Goal: Task Accomplishment & Management: Complete application form

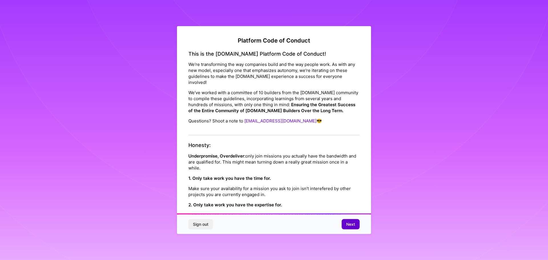
scroll to position [618, 0]
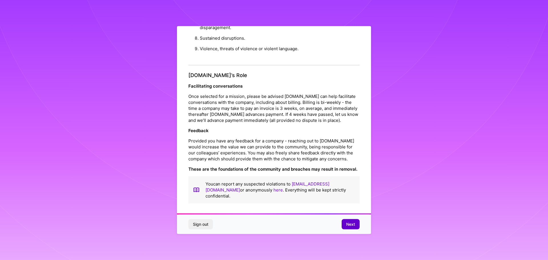
click at [354, 225] on span "Next" at bounding box center [350, 224] width 9 height 6
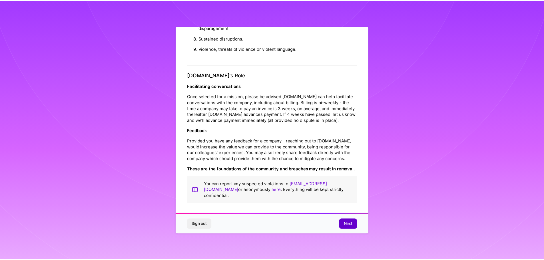
scroll to position [0, 0]
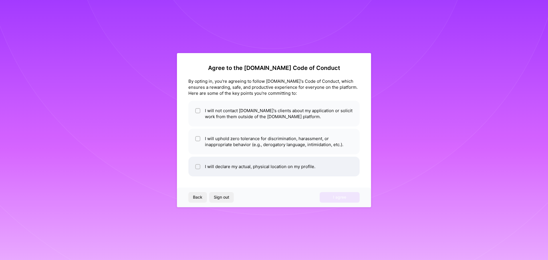
click at [195, 165] on li "I will declare my actual, physical location on my profile." at bounding box center [273, 167] width 171 height 20
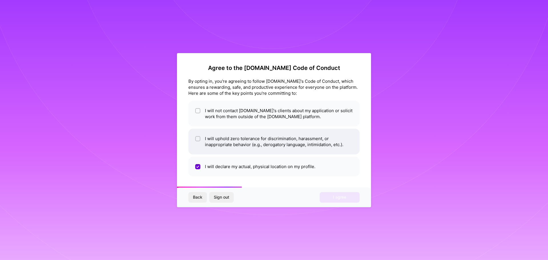
checkbox input "false"
click at [199, 139] on input "checkbox" at bounding box center [198, 139] width 4 height 4
click at [199, 139] on input "checkbox" at bounding box center [198, 138] width 5 height 5
checkbox input "false"
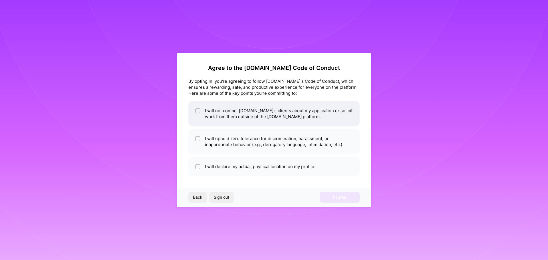
click at [199, 110] on input "checkbox" at bounding box center [198, 111] width 4 height 4
checkbox input "true"
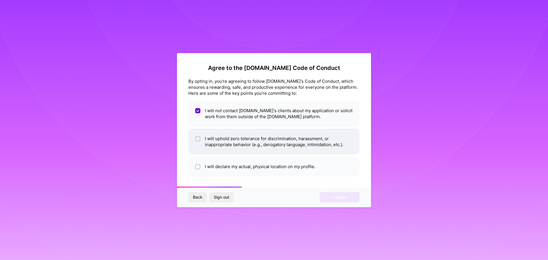
click at [198, 139] on input "checkbox" at bounding box center [198, 139] width 4 height 4
checkbox input "true"
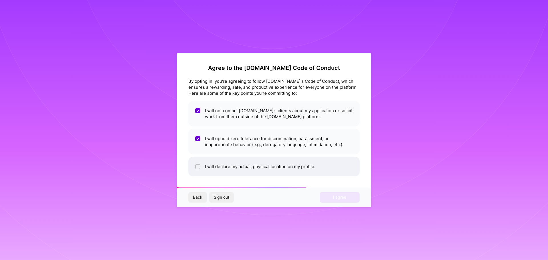
click at [195, 162] on li "I will declare my actual, physical location on my profile." at bounding box center [273, 167] width 171 height 20
checkbox input "true"
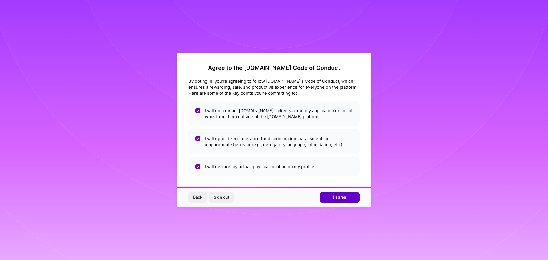
click at [347, 196] on button "I agree" at bounding box center [340, 197] width 40 height 10
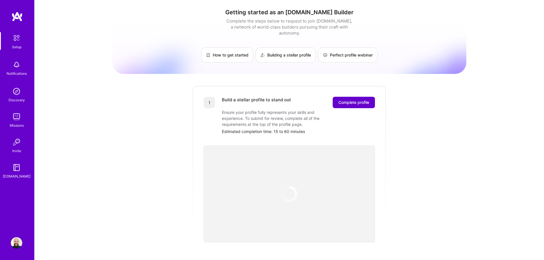
click at [360, 100] on span "Complete profile" at bounding box center [353, 103] width 31 height 6
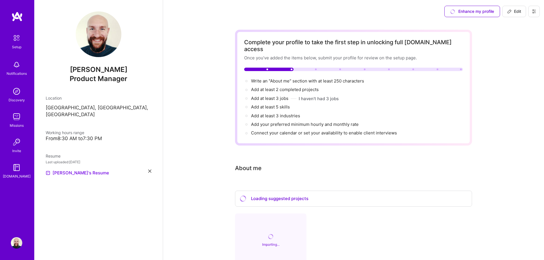
click at [102, 135] on div "[PERSON_NAME] Product Manager Location [GEOGRAPHIC_DATA], [GEOGRAPHIC_DATA], [G…" at bounding box center [98, 130] width 128 height 260
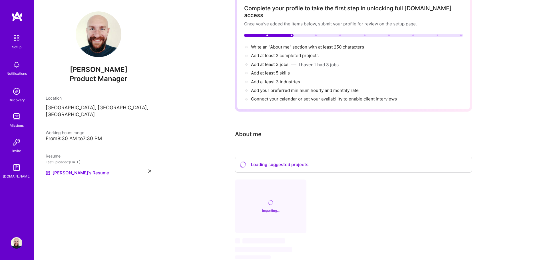
scroll to position [33, 0]
click at [19, 70] on img at bounding box center [16, 64] width 11 height 11
click at [15, 37] on img at bounding box center [17, 38] width 12 height 12
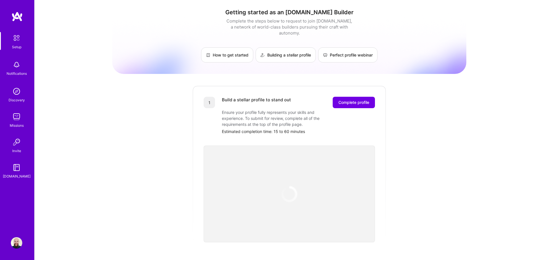
click at [15, 141] on img at bounding box center [16, 141] width 11 height 11
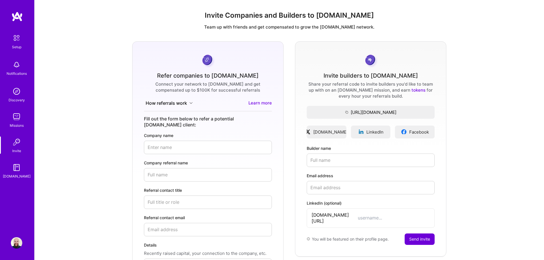
click at [9, 45] on link "Setup" at bounding box center [16, 41] width 35 height 18
